Goal: Task Accomplishment & Management: Use online tool/utility

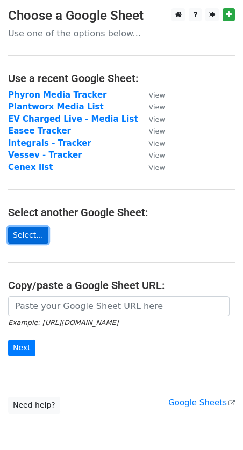
click at [23, 237] on link "Select..." at bounding box center [28, 235] width 40 height 17
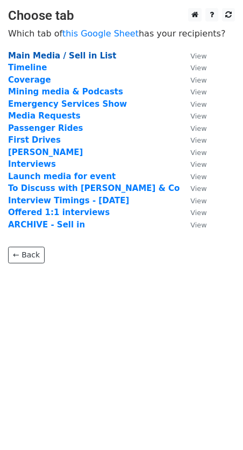
click at [48, 56] on strong "Main Media / Sell in List" at bounding box center [62, 56] width 108 height 10
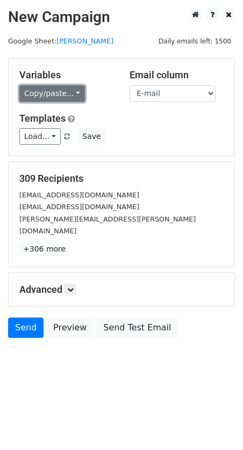
click at [50, 92] on link "Copy/paste..." at bounding box center [51, 93] width 65 height 17
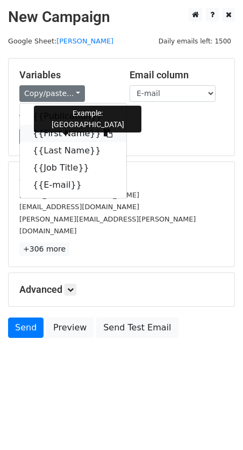
click at [52, 134] on link "{{First Name}}" at bounding box center [73, 133] width 106 height 17
